Goal: Task Accomplishment & Management: Manage account settings

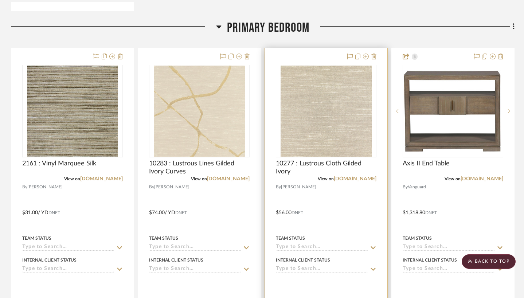
scroll to position [557, 0]
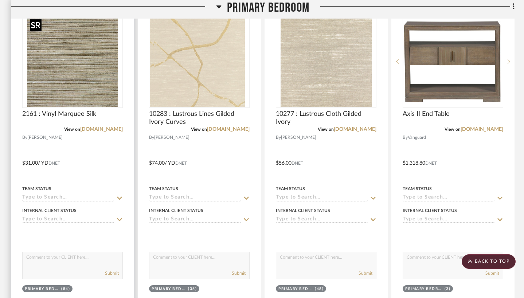
click at [0, 0] on img at bounding box center [0, 0] width 0 height 0
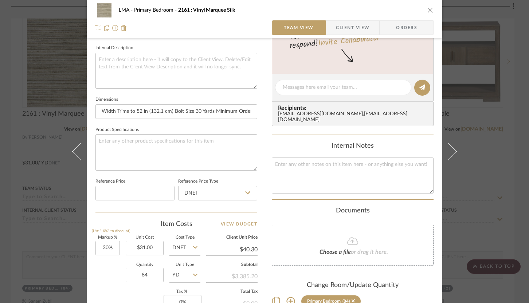
scroll to position [354, 0]
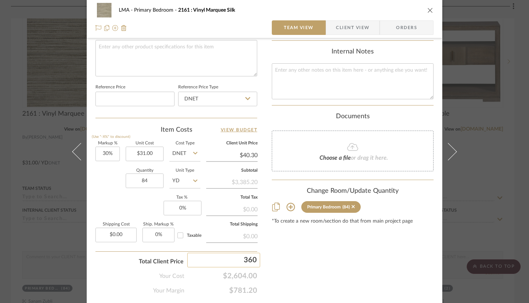
type input "3604"
click at [291, 252] on div "LMA Primary Bedroom 2161 : Vinyl Marquee Silk Team View Client View Orders Team…" at bounding box center [264, 151] width 529 height 303
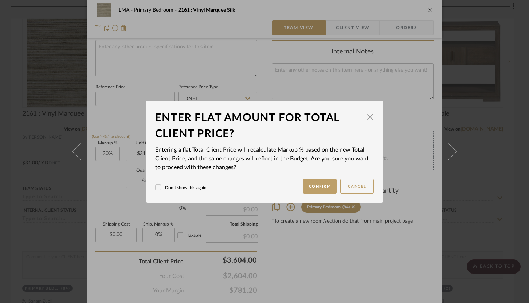
click at [319, 178] on mat-dialog-content "Enter flat amount for total client price? × Entering a flat Total Client Price …" at bounding box center [264, 152] width 219 height 84
click at [318, 181] on button "Confirm" at bounding box center [320, 186] width 34 height 15
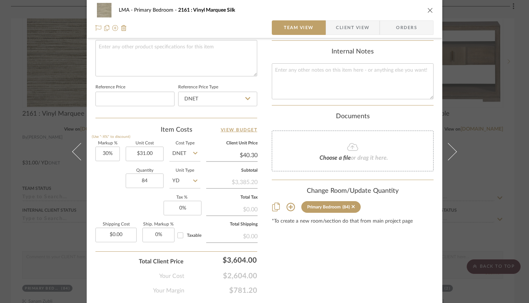
type input "38.4%"
type input "$42.90"
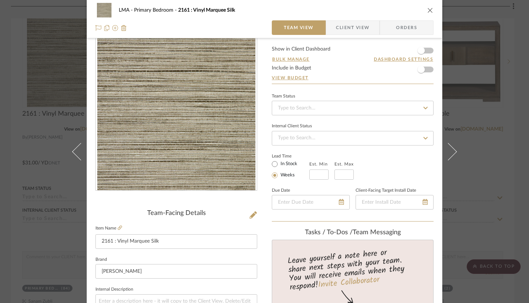
scroll to position [0, 0]
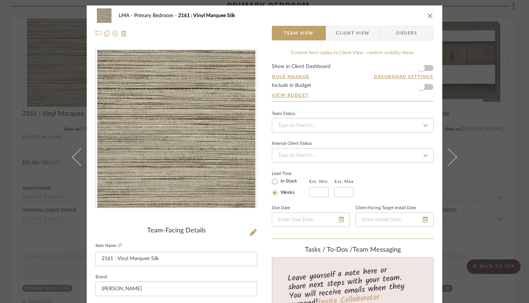
click at [341, 33] on span "Client View" at bounding box center [353, 33] width 34 height 15
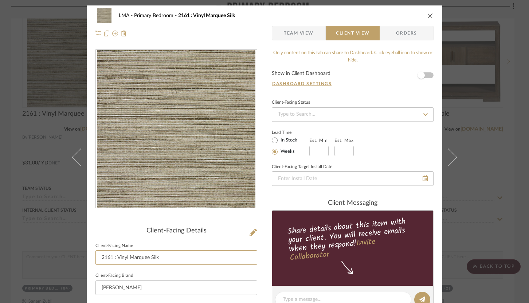
drag, startPoint x: 160, startPoint y: 260, endPoint x: 87, endPoint y: 255, distance: 73.4
click at [87, 255] on div "LMA Primary Bedroom 2161 : Vinyl Marquee Silk Team View Client View Orders Clie…" at bounding box center [265, 302] width 356 height 595
type input "Wallpaper"
click at [107, 214] on div at bounding box center [176, 135] width 162 height 170
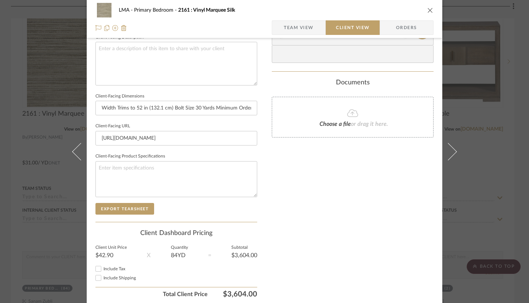
scroll to position [296, 0]
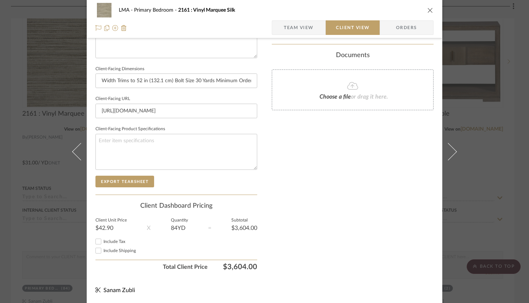
click at [365, 139] on div "Only content on this tab can share to Dashboard. Click eyeball icon to show or …" at bounding box center [353, 13] width 162 height 521
click at [429, 11] on icon "close" at bounding box center [430, 10] width 6 height 6
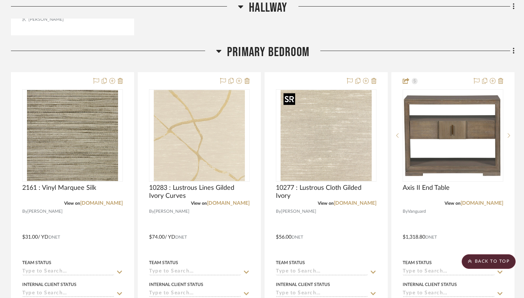
scroll to position [416, 0]
